Goal: Information Seeking & Learning: Learn about a topic

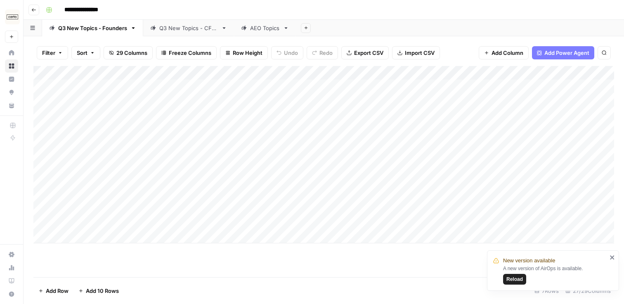
click at [171, 26] on div "Q3 New Topics - CFOs" at bounding box center [188, 28] width 59 height 8
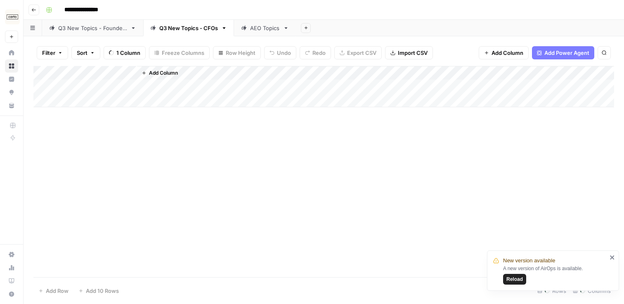
click at [107, 26] on div "Q3 New Topics - Founders" at bounding box center [92, 28] width 69 height 8
click at [180, 31] on div "Q3 New Topics - CFOs" at bounding box center [188, 28] width 59 height 8
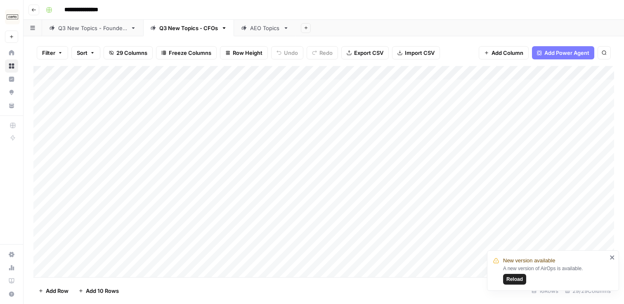
click at [78, 31] on div "Q3 New Topics - Founders" at bounding box center [92, 28] width 69 height 8
click at [244, 72] on div "Add Column" at bounding box center [323, 155] width 581 height 178
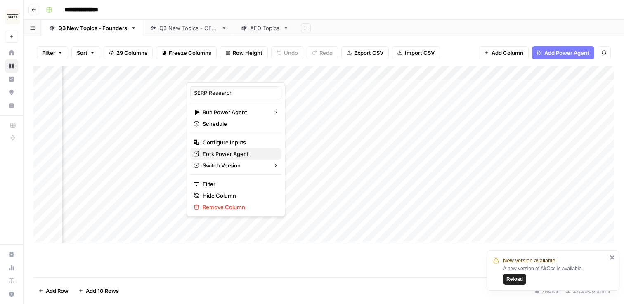
click at [240, 154] on span "Fork Power Agent" at bounding box center [239, 154] width 72 height 8
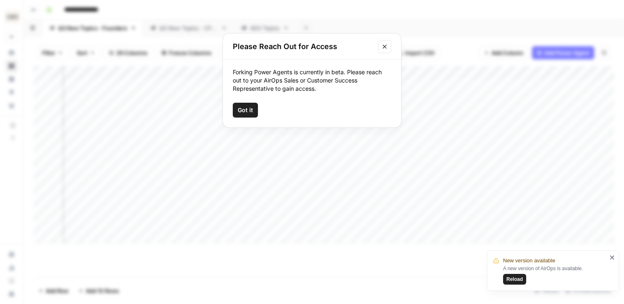
click at [387, 49] on icon "Close modal" at bounding box center [385, 46] width 7 height 7
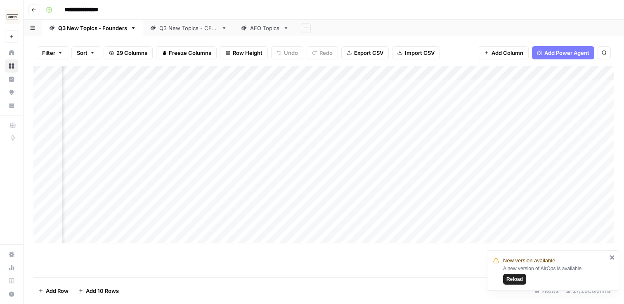
click at [245, 74] on div "Add Column" at bounding box center [323, 155] width 581 height 178
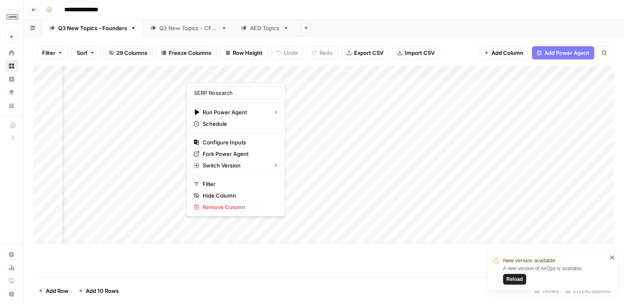
click at [330, 16] on header "**********" at bounding box center [324, 10] width 601 height 20
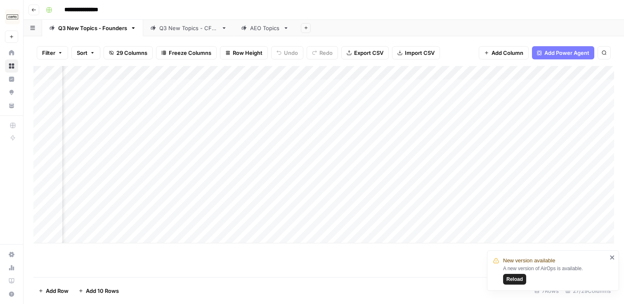
scroll to position [0, 197]
click at [187, 96] on div "Add Column" at bounding box center [323, 155] width 581 height 178
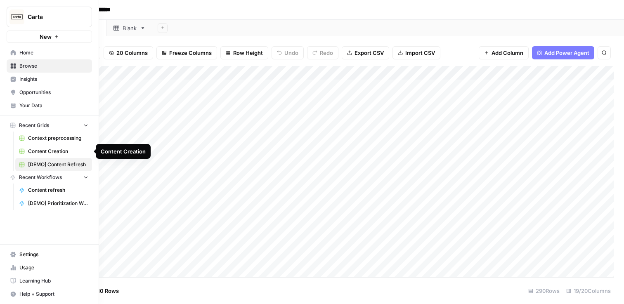
click at [66, 153] on span "Content Creation" at bounding box center [58, 151] width 60 height 7
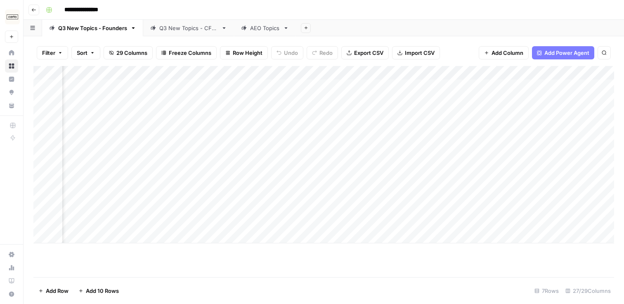
scroll to position [0, 270]
click at [290, 151] on div "Add Column" at bounding box center [323, 155] width 581 height 178
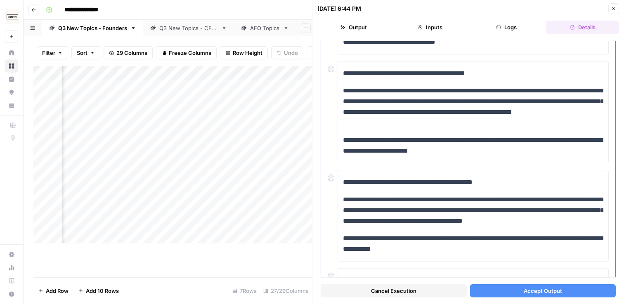
scroll to position [247, 0]
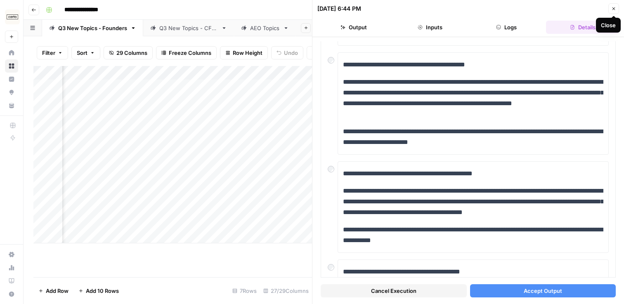
click at [616, 9] on span "Close" at bounding box center [616, 9] width 0 height 0
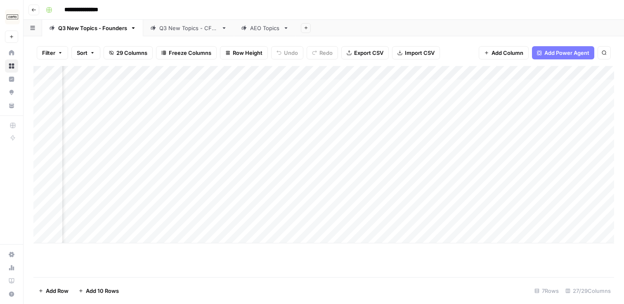
scroll to position [0, 375]
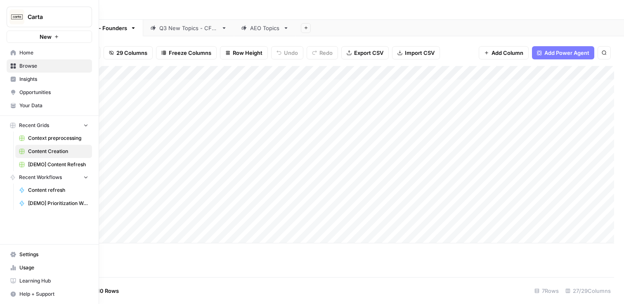
click at [48, 103] on span "Your Data" at bounding box center [53, 105] width 69 height 7
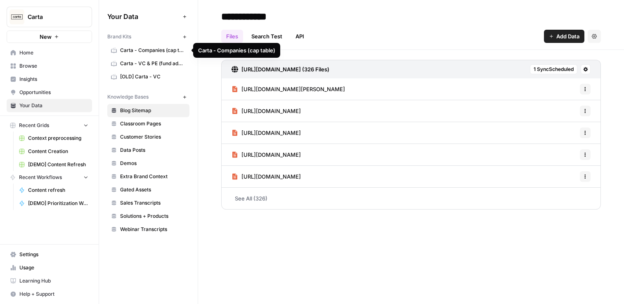
click at [150, 48] on span "Carta - Companies (cap table)" at bounding box center [153, 50] width 66 height 7
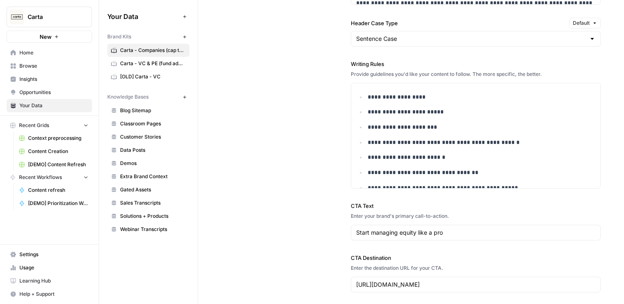
scroll to position [904, 0]
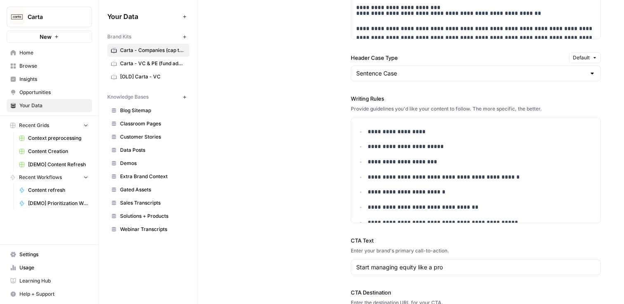
click at [45, 52] on span "Home" at bounding box center [53, 52] width 69 height 7
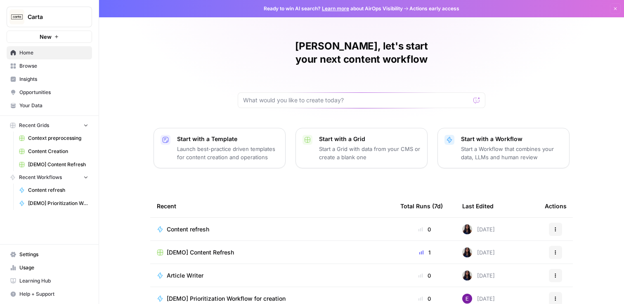
click at [67, 148] on span "Content Creation" at bounding box center [58, 151] width 60 height 7
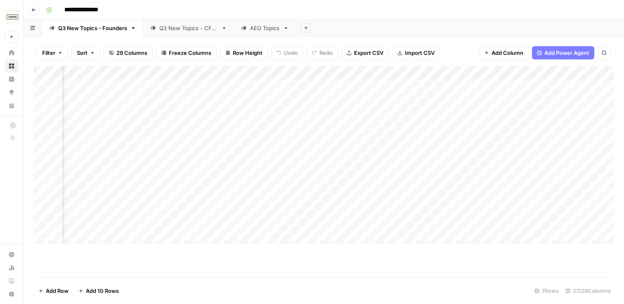
scroll to position [0, 536]
click at [154, 86] on div "Add Column" at bounding box center [323, 155] width 581 height 178
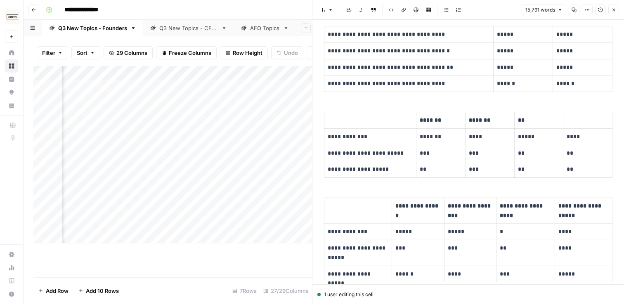
scroll to position [682, 0]
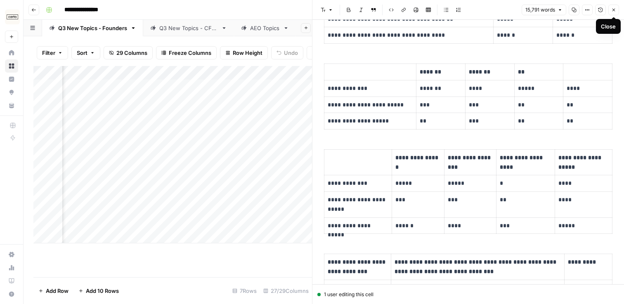
click at [614, 13] on button "Close" at bounding box center [614, 10] width 11 height 11
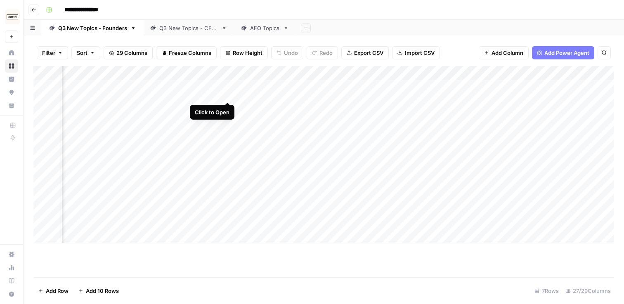
click at [227, 86] on div "Add Column" at bounding box center [323, 155] width 581 height 178
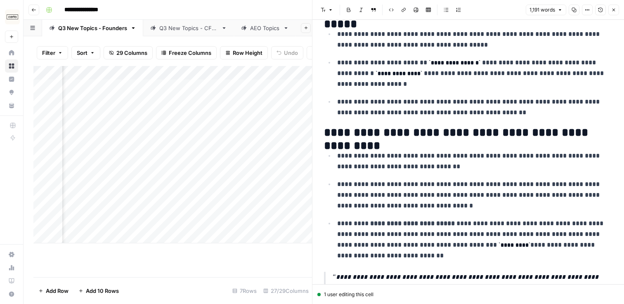
scroll to position [1265, 0]
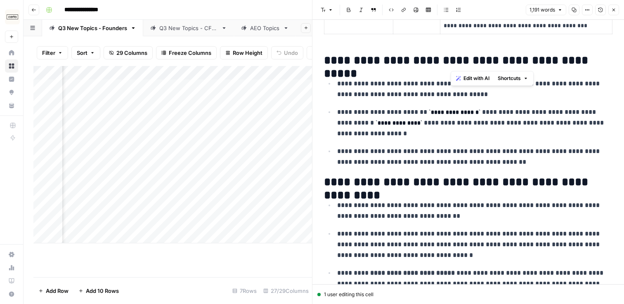
drag, startPoint x: 462, startPoint y: 65, endPoint x: 535, endPoint y: 65, distance: 73.1
click at [535, 65] on h2 "**********" at bounding box center [468, 60] width 289 height 13
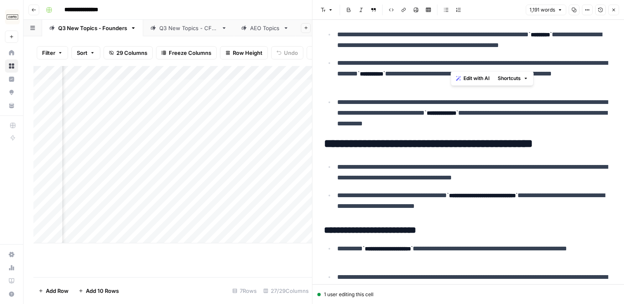
scroll to position [0, 0]
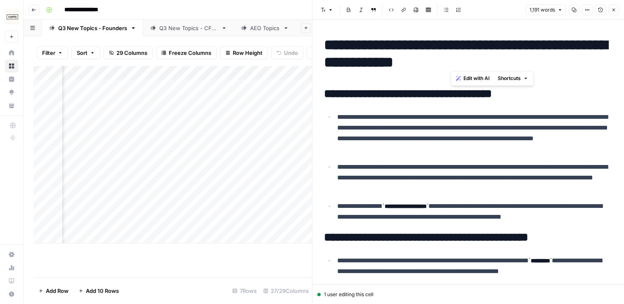
click at [613, 11] on icon "button" at bounding box center [614, 9] width 5 height 5
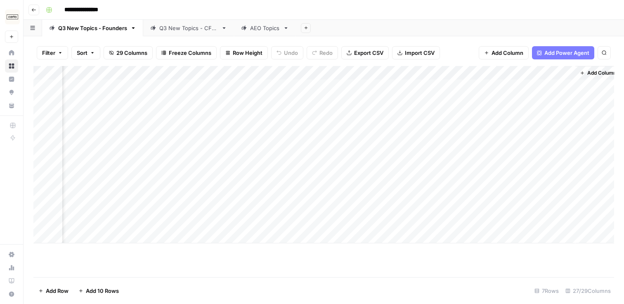
scroll to position [0, 1547]
click at [315, 86] on div "Add Column" at bounding box center [323, 155] width 581 height 178
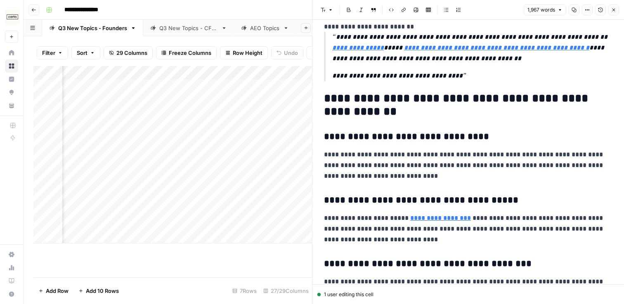
scroll to position [2142, 0]
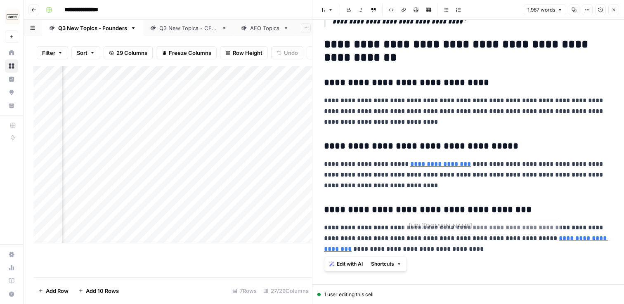
drag, startPoint x: 324, startPoint y: 43, endPoint x: 499, endPoint y: 249, distance: 270.2
click at [499, 249] on p "**********" at bounding box center [468, 239] width 289 height 32
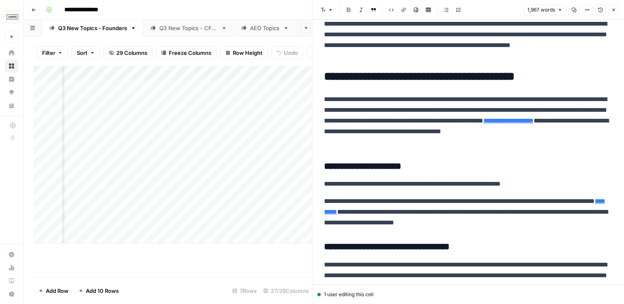
scroll to position [0, 0]
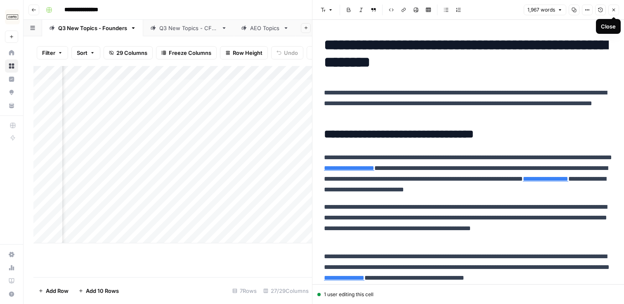
click at [614, 11] on icon "button" at bounding box center [614, 9] width 5 height 5
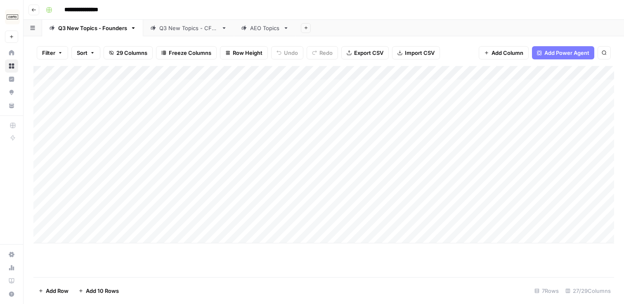
click at [258, 29] on div "AEO Topics" at bounding box center [265, 28] width 30 height 8
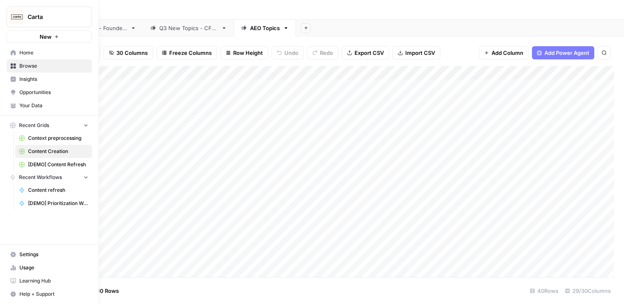
click at [31, 82] on span "Insights" at bounding box center [53, 79] width 69 height 7
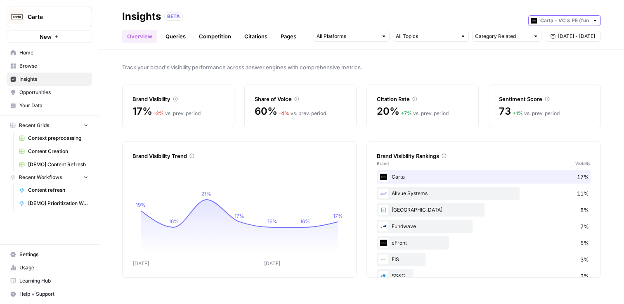
click at [567, 21] on input "text" at bounding box center [565, 21] width 49 height 8
click at [558, 36] on span "Carta - Companies (cap table)" at bounding box center [568, 39] width 46 height 8
type input "Carta - Companies (cap table)"
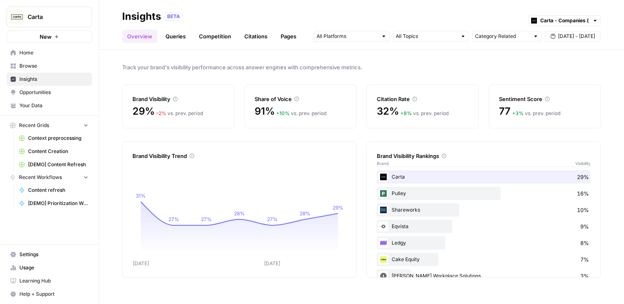
click at [534, 35] on div at bounding box center [536, 36] width 6 height 6
type input "Category Related"
click at [422, 65] on span "Track your brand's visibility performance across answer engines with comprehens…" at bounding box center [361, 67] width 479 height 8
click at [436, 37] on input "text" at bounding box center [426, 36] width 61 height 8
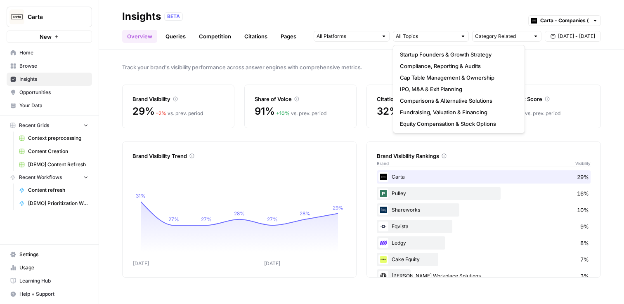
click at [359, 41] on div at bounding box center [352, 36] width 76 height 11
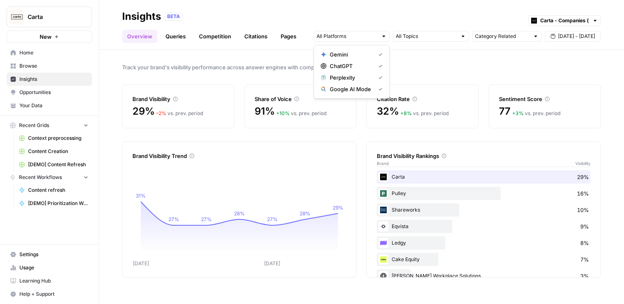
click at [415, 59] on div "Track your brand's visibility performance across answer engines with comprehens…" at bounding box center [361, 177] width 525 height 254
click at [187, 45] on header "Insights BETA Carta - Companies (cap table) Overview Queries Competition Citati…" at bounding box center [361, 25] width 525 height 50
click at [181, 40] on link "Queries" at bounding box center [176, 36] width 30 height 13
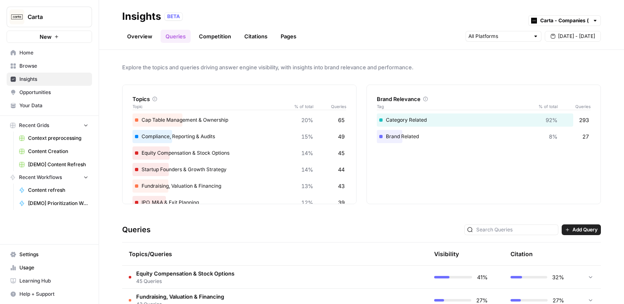
click at [280, 39] on link "Pages" at bounding box center [289, 36] width 26 height 13
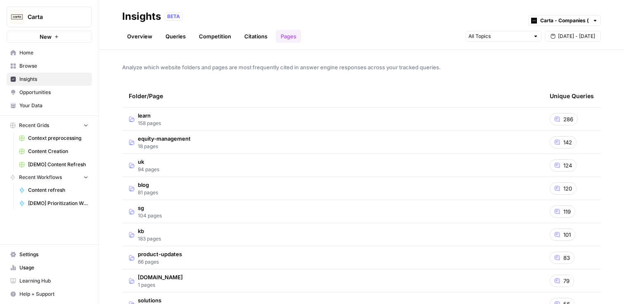
click at [254, 36] on link "Citations" at bounding box center [256, 36] width 33 height 13
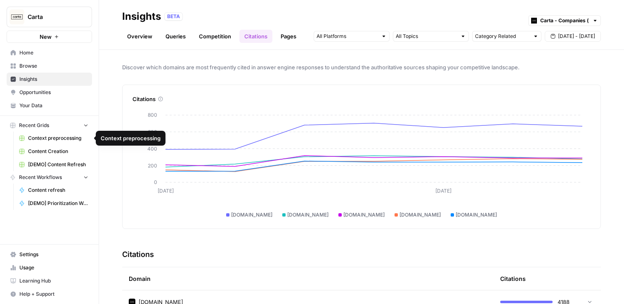
click at [64, 153] on span "Content Creation" at bounding box center [58, 151] width 60 height 7
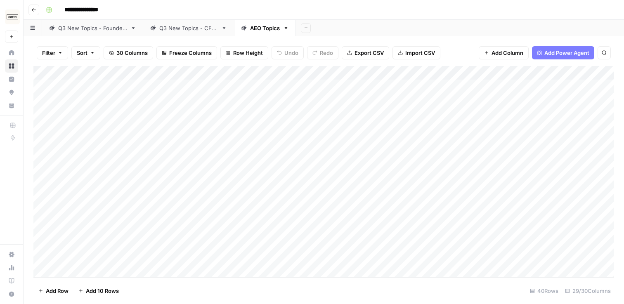
click at [104, 26] on div "Q3 New Topics - Founders" at bounding box center [92, 28] width 69 height 8
click at [257, 30] on div "AEO Topics" at bounding box center [265, 28] width 30 height 8
click at [76, 27] on div "Q3 New Topics - Founders" at bounding box center [92, 28] width 69 height 8
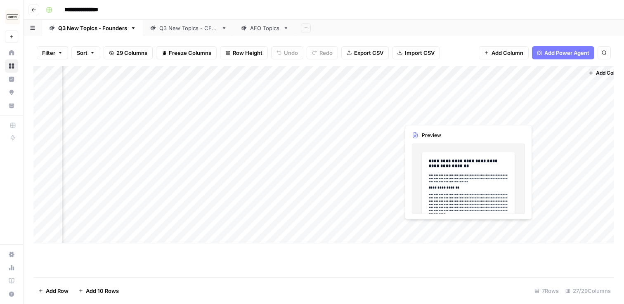
scroll to position [0, 1547]
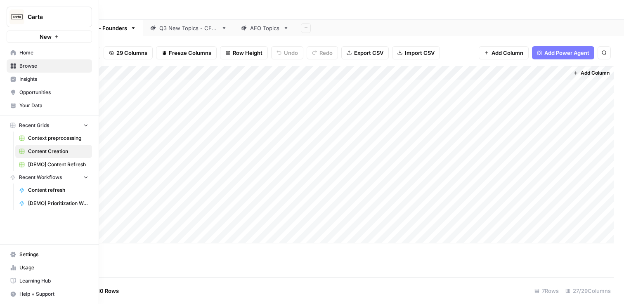
click at [56, 163] on span "[DEMO] Content Refresh" at bounding box center [58, 164] width 60 height 7
click at [34, 106] on span "Your Data" at bounding box center [53, 105] width 69 height 7
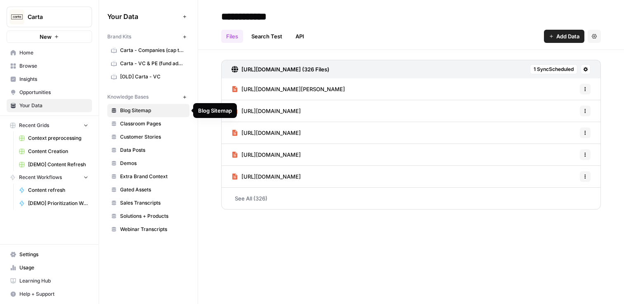
click at [162, 108] on span "Blog Sitemap" at bounding box center [153, 110] width 66 height 7
click at [555, 69] on span "1 Sync Scheduled" at bounding box center [554, 69] width 40 height 7
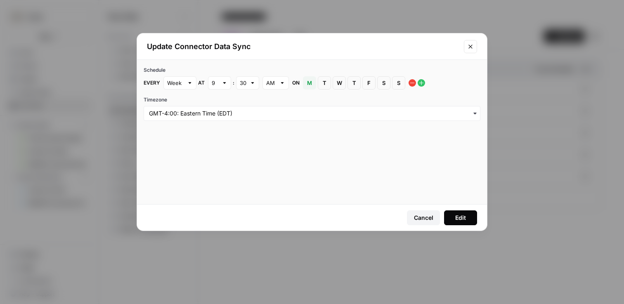
click at [326, 21] on div "Update Connector Data Sync Schedule Every Week at 9 : 30 AM on M [DATE] T [DATE…" at bounding box center [312, 152] width 624 height 304
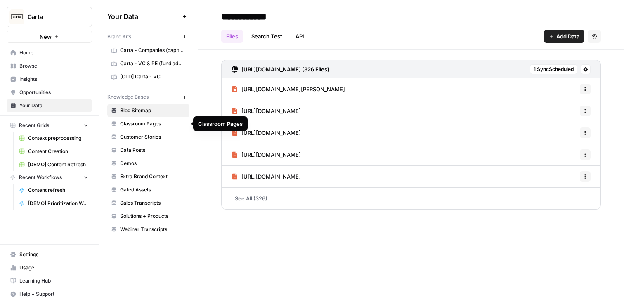
click at [150, 121] on span "Classroom Pages" at bounding box center [153, 123] width 66 height 7
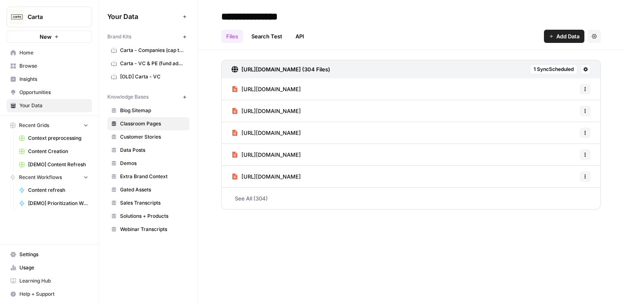
click at [552, 70] on span "1 Sync Scheduled" at bounding box center [554, 69] width 40 height 7
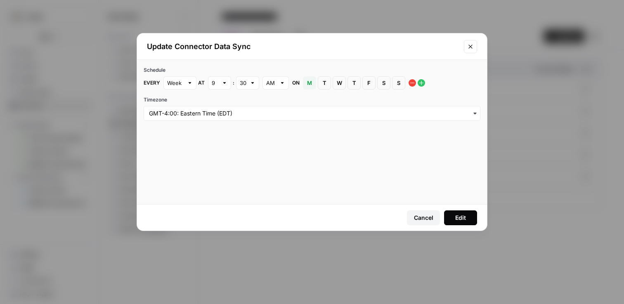
click at [297, 21] on div "Update Connector Data Sync Schedule Every Week at 9 : 30 AM on M [DATE] T [DATE…" at bounding box center [312, 152] width 624 height 304
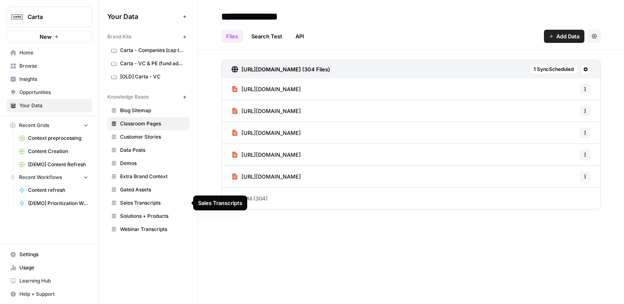
click at [149, 204] on span "Sales Transcripts" at bounding box center [153, 202] width 66 height 7
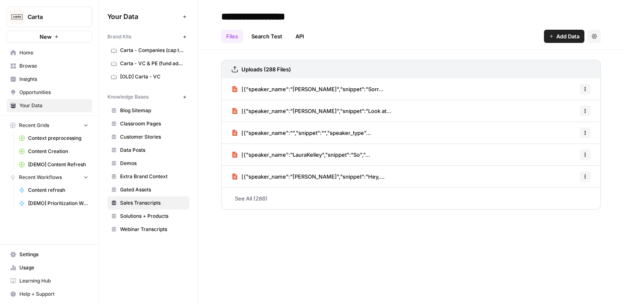
click at [45, 80] on span "Insights" at bounding box center [53, 79] width 69 height 7
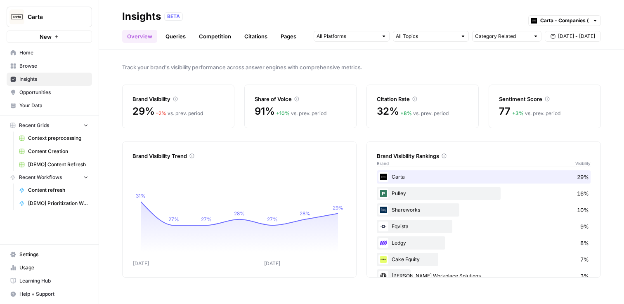
click at [176, 33] on link "Queries" at bounding box center [176, 36] width 30 height 13
